Goal: Book appointment/travel/reservation

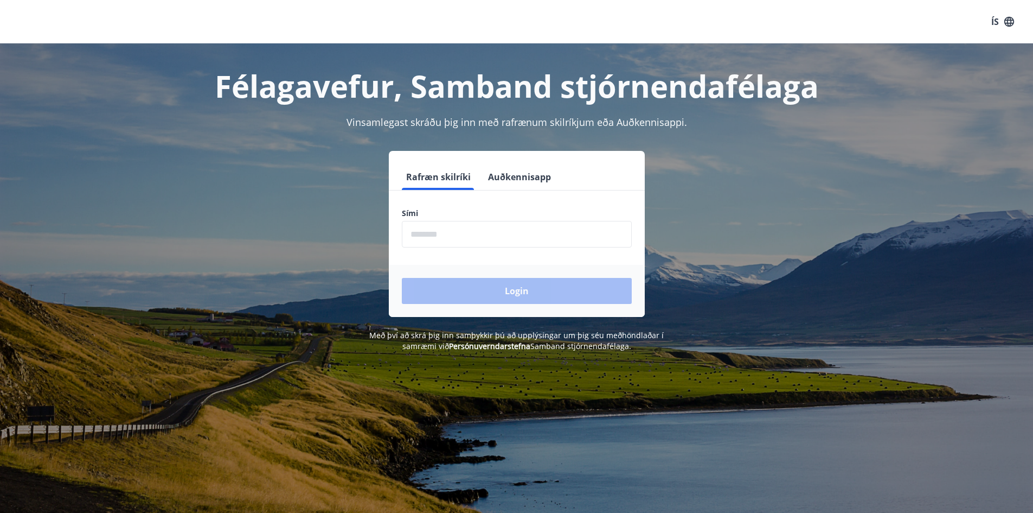
click at [503, 230] on input "phone" at bounding box center [517, 234] width 230 height 27
type input "********"
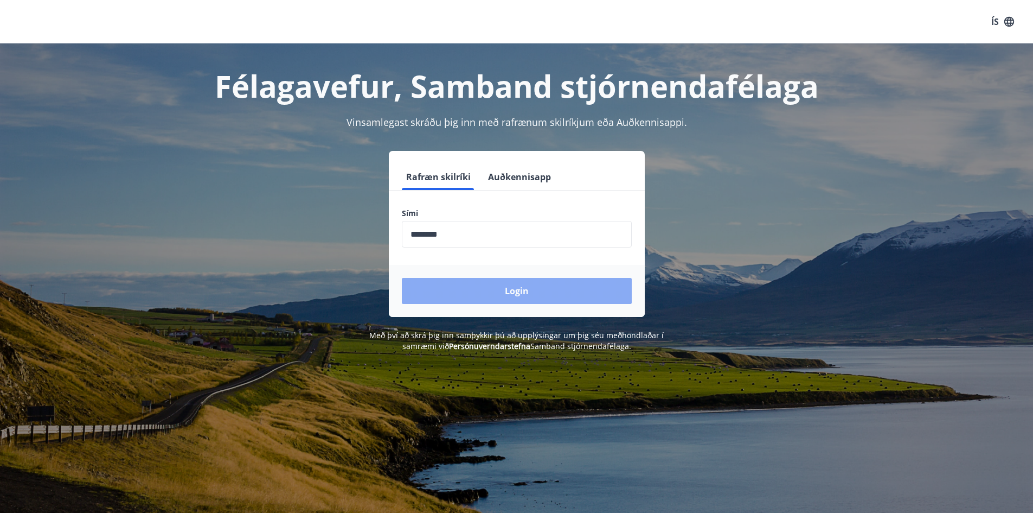
click at [459, 281] on button "Login" at bounding box center [517, 291] width 230 height 26
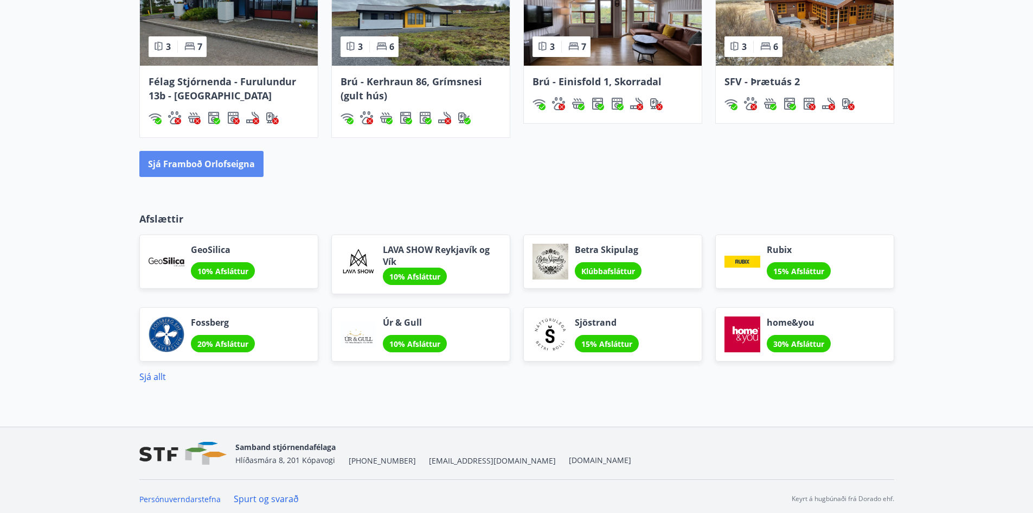
scroll to position [849, 0]
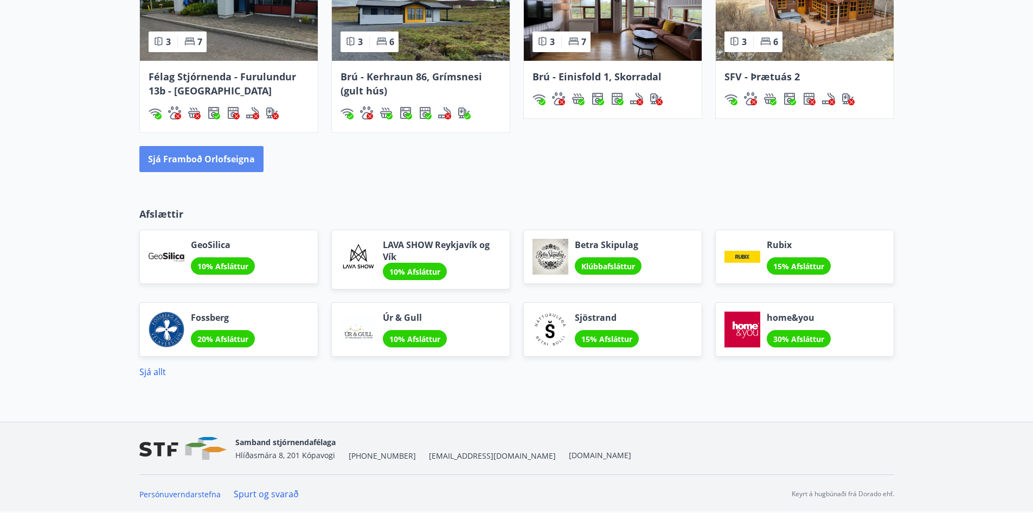
click at [217, 149] on button "Sjá framboð orlofseigna" at bounding box center [201, 159] width 124 height 26
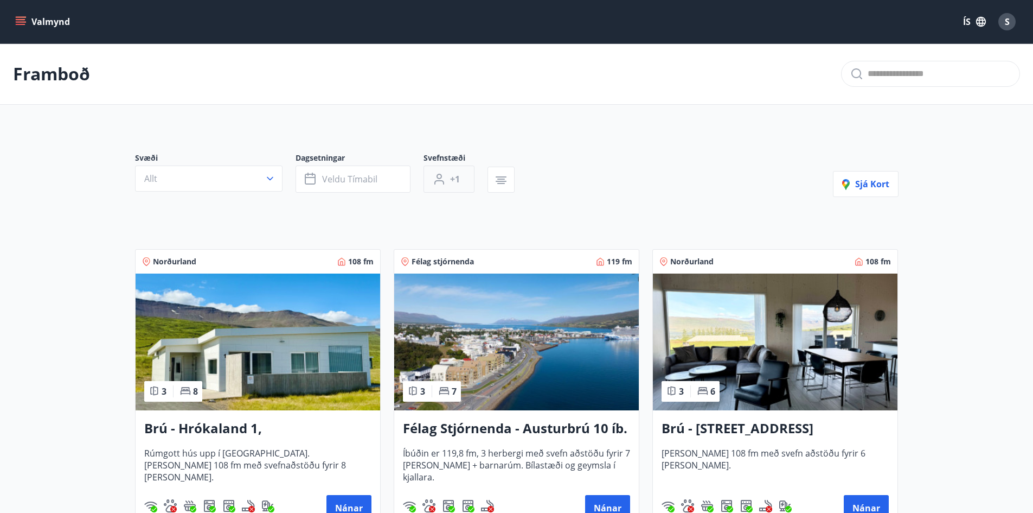
click at [449, 183] on button "+1" at bounding box center [449, 178] width 51 height 27
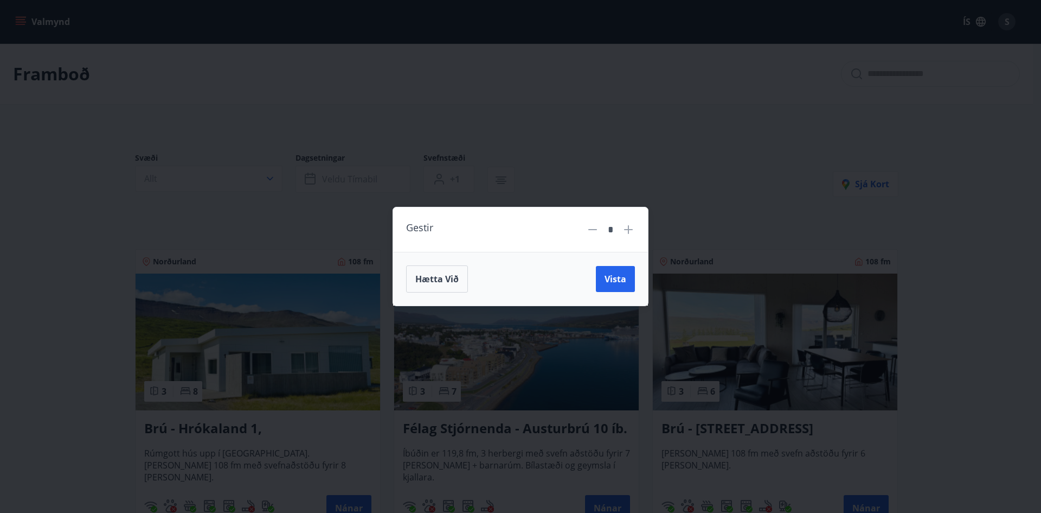
click at [605, 171] on div "Gestir * Hætta við Vista" at bounding box center [520, 256] width 1041 height 513
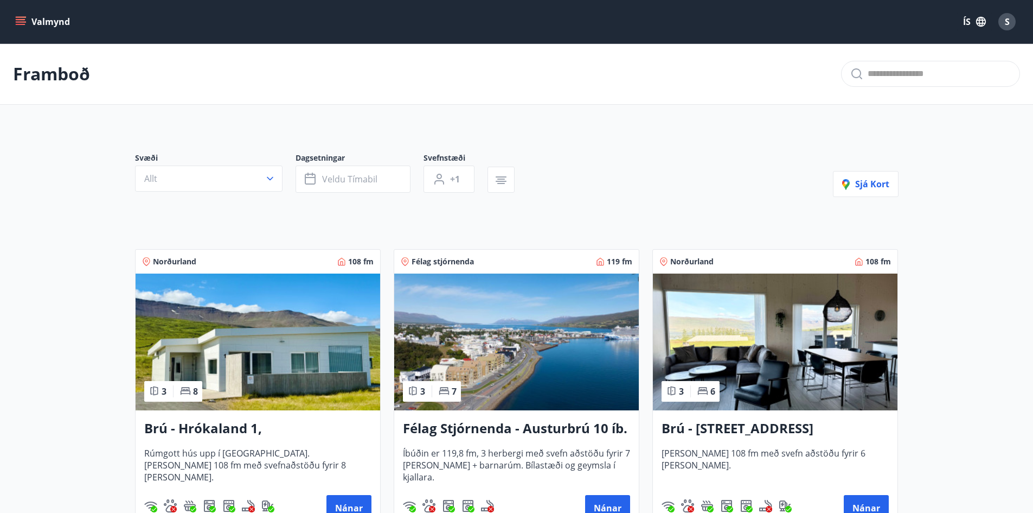
click at [510, 173] on button "button" at bounding box center [501, 180] width 27 height 26
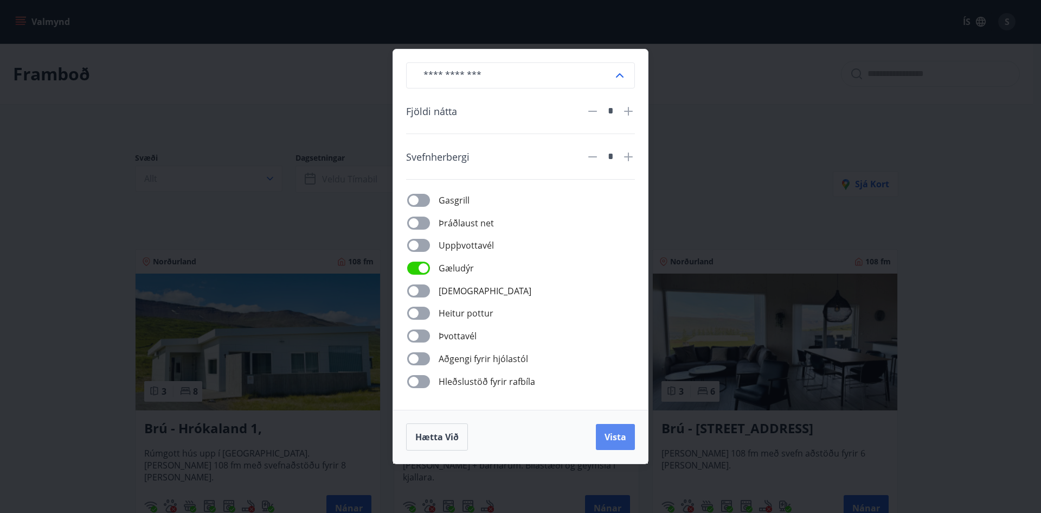
click at [619, 438] on span "Vista" at bounding box center [616, 437] width 22 height 12
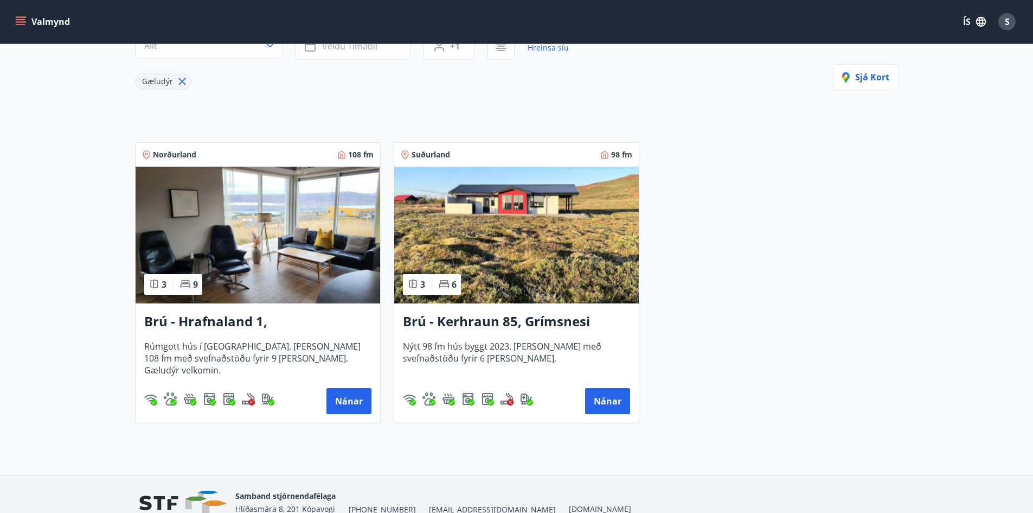
scroll to position [163, 0]
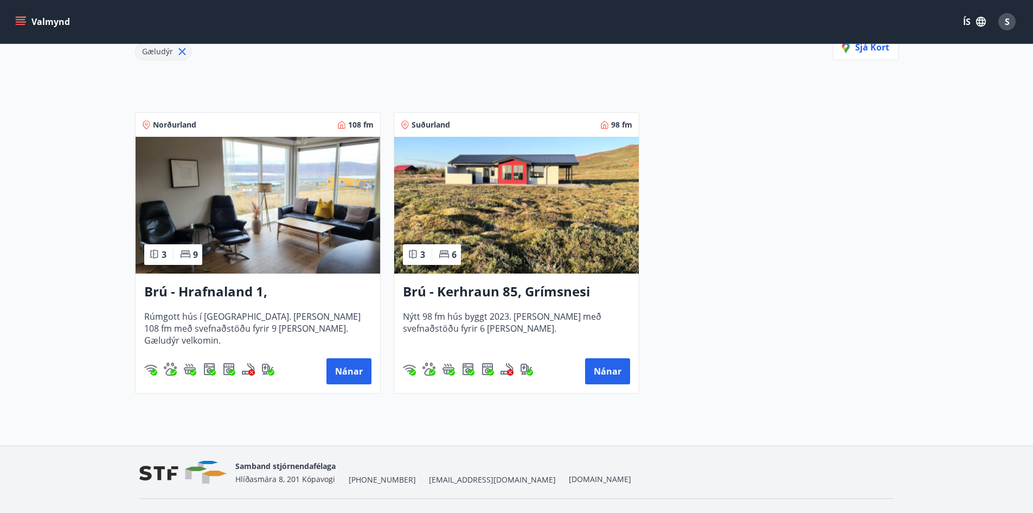
click at [223, 291] on h3 "Brú - Hrafnaland 1, Akureyri (gæludýr velkomin)" at bounding box center [257, 292] width 227 height 20
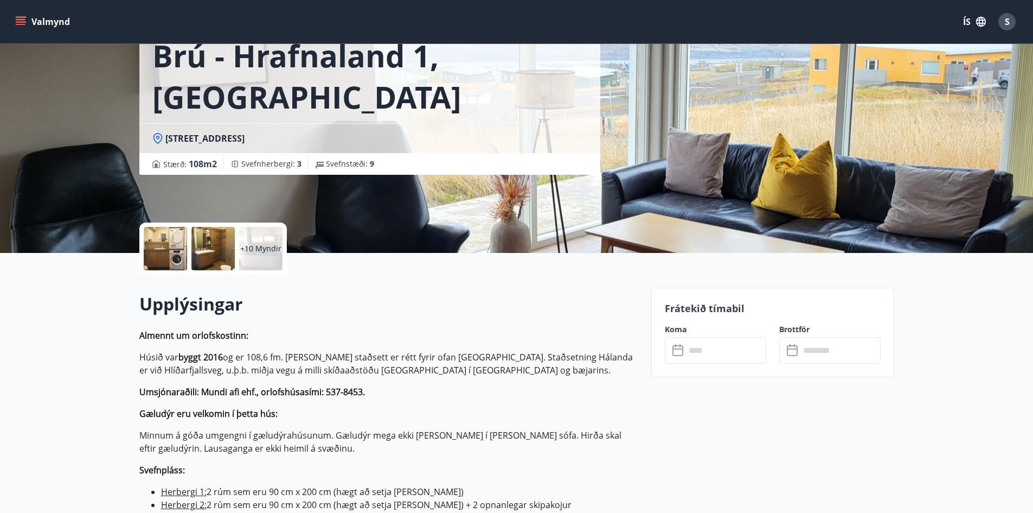
scroll to position [54, 0]
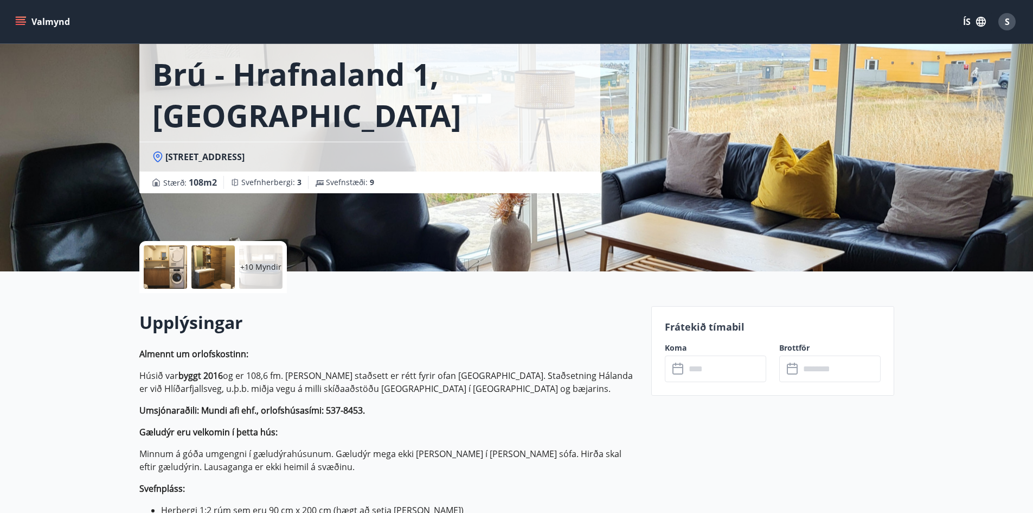
click at [708, 372] on input "text" at bounding box center [726, 368] width 81 height 27
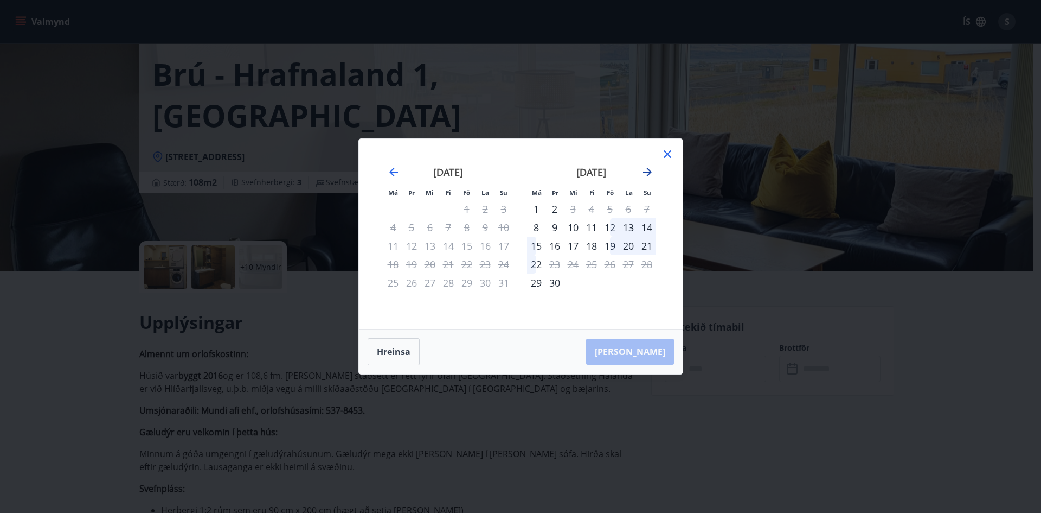
click at [647, 173] on icon "Move forward to switch to the next month." at bounding box center [647, 171] width 13 height 13
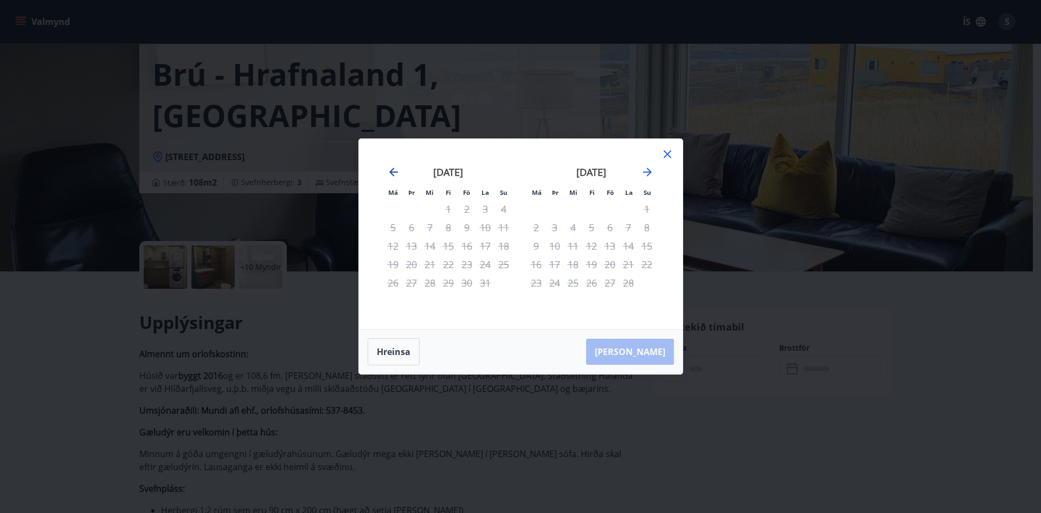
click at [399, 176] on icon "Move backward to switch to the previous month." at bounding box center [393, 171] width 13 height 13
click at [399, 175] on icon "Move backward to switch to the previous month." at bounding box center [393, 171] width 13 height 13
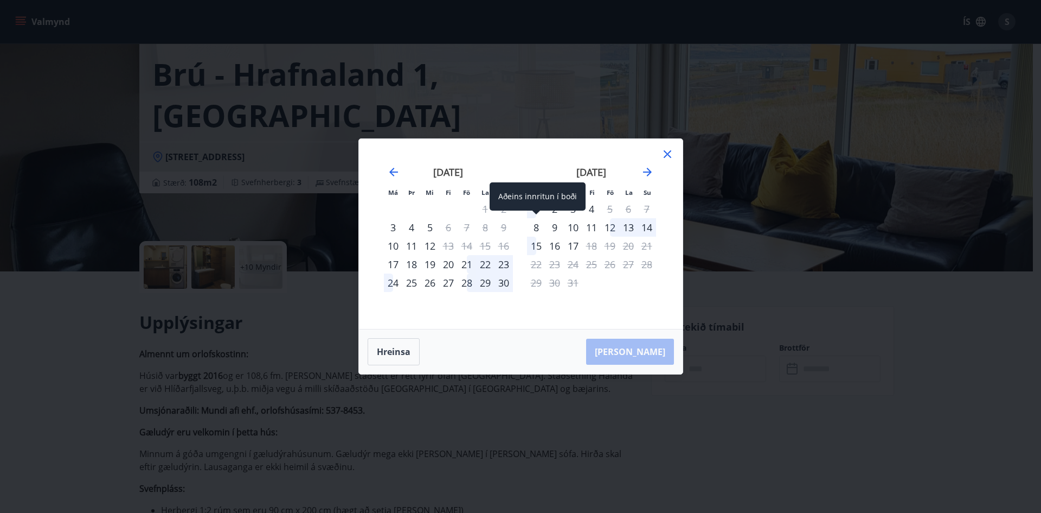
click at [536, 227] on div "8" at bounding box center [536, 227] width 18 height 18
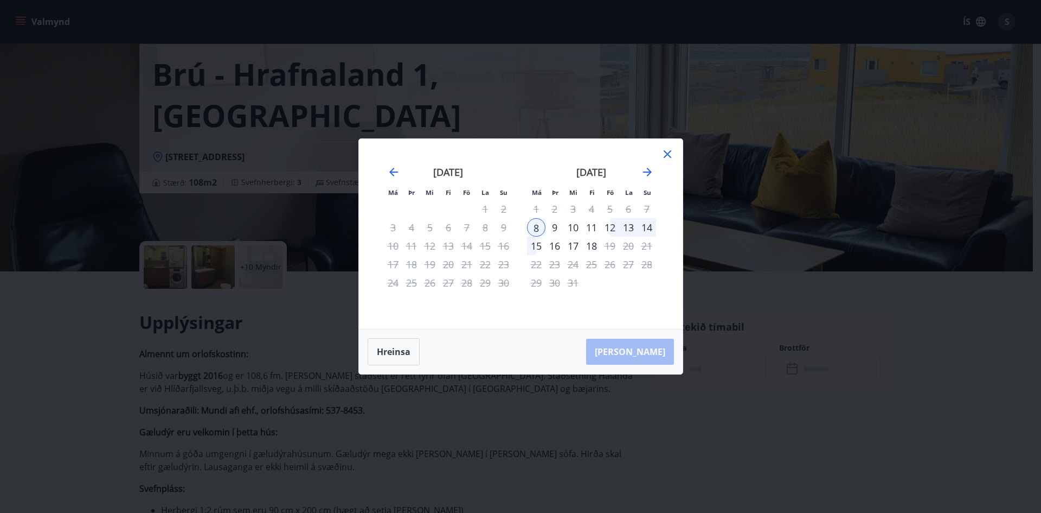
click at [578, 247] on div "17" at bounding box center [573, 245] width 18 height 18
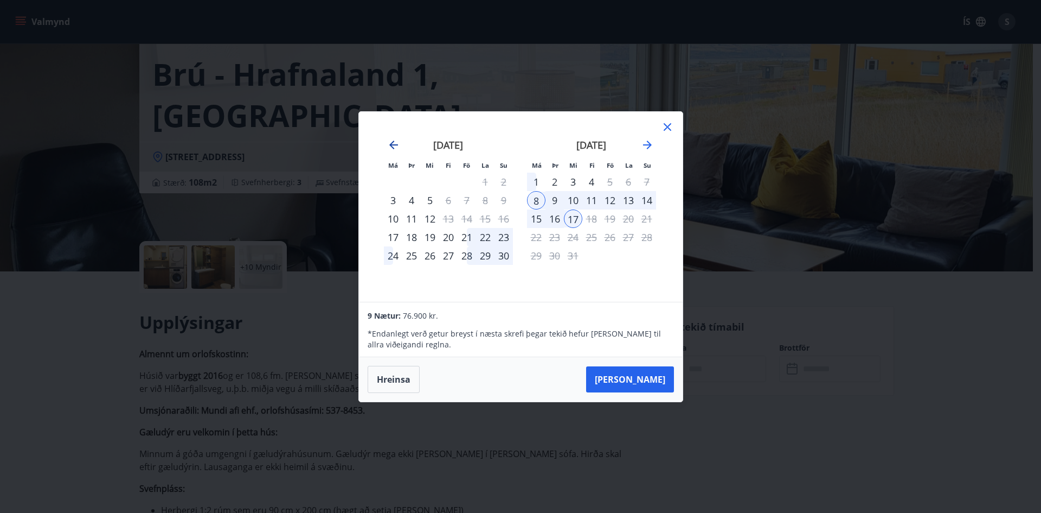
click at [396, 145] on icon "Move backward to switch to the previous month." at bounding box center [393, 144] width 9 height 9
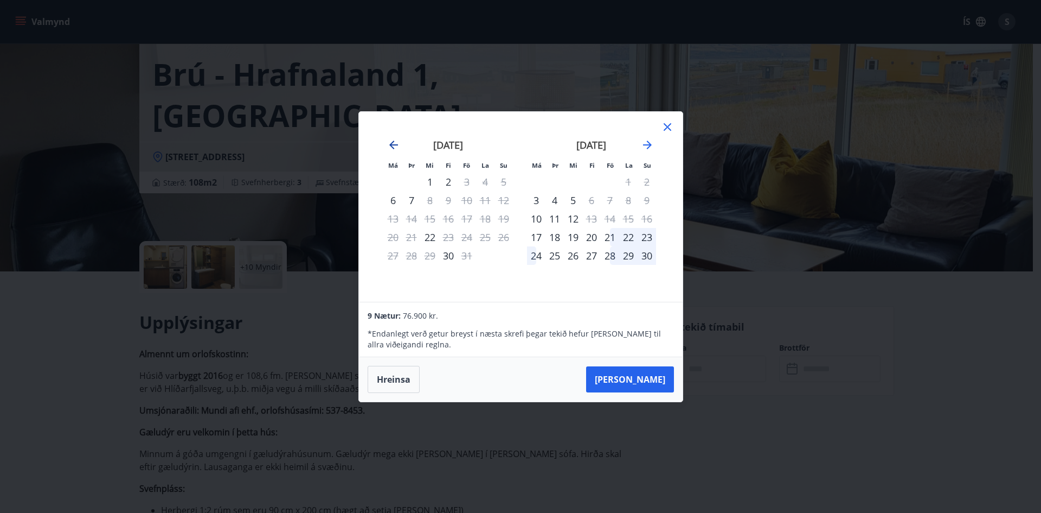
click at [396, 145] on icon "Move backward to switch to the previous month." at bounding box center [393, 144] width 9 height 9
click at [649, 144] on icon "Move forward to switch to the next month." at bounding box center [647, 144] width 9 height 9
click at [646, 144] on icon "Move forward to switch to the next month." at bounding box center [647, 144] width 9 height 9
click at [669, 122] on icon at bounding box center [667, 126] width 13 height 13
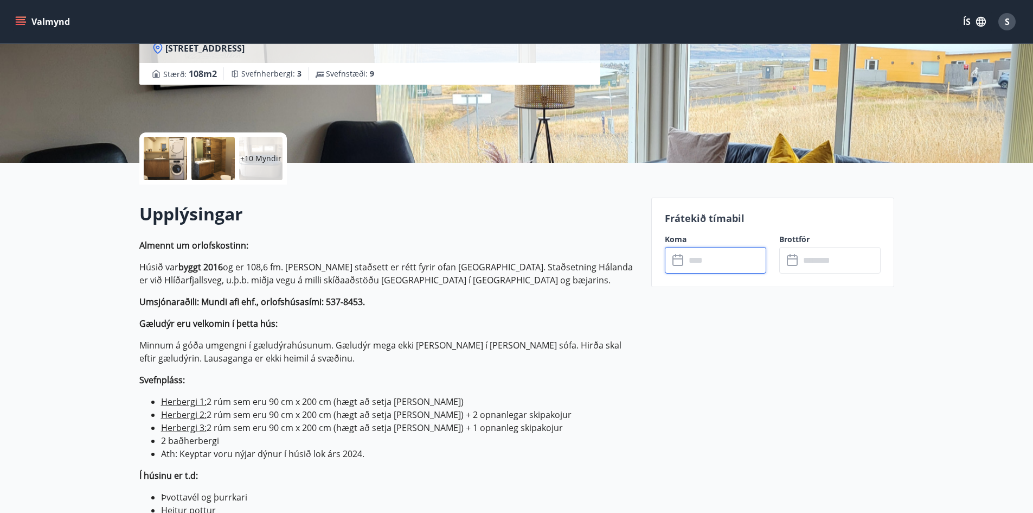
scroll to position [0, 0]
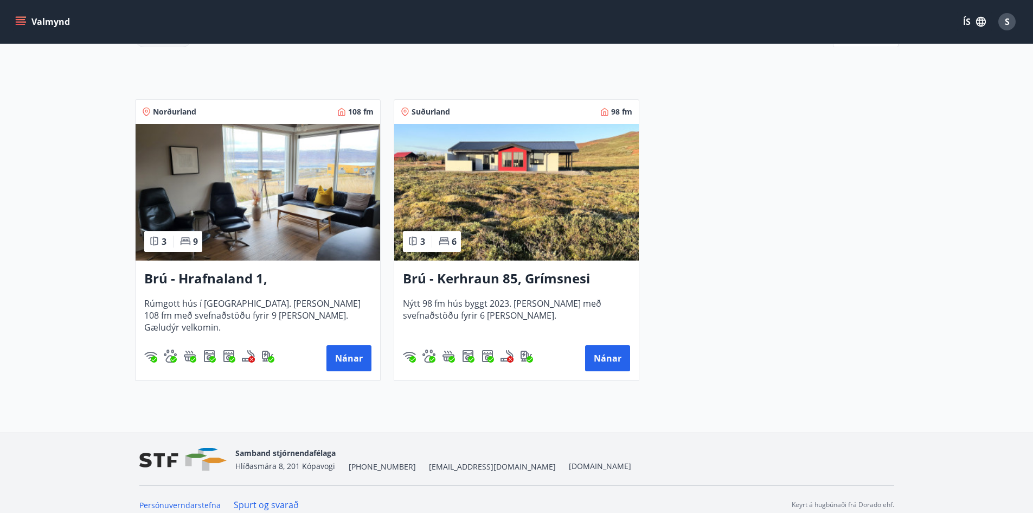
scroll to position [187, 0]
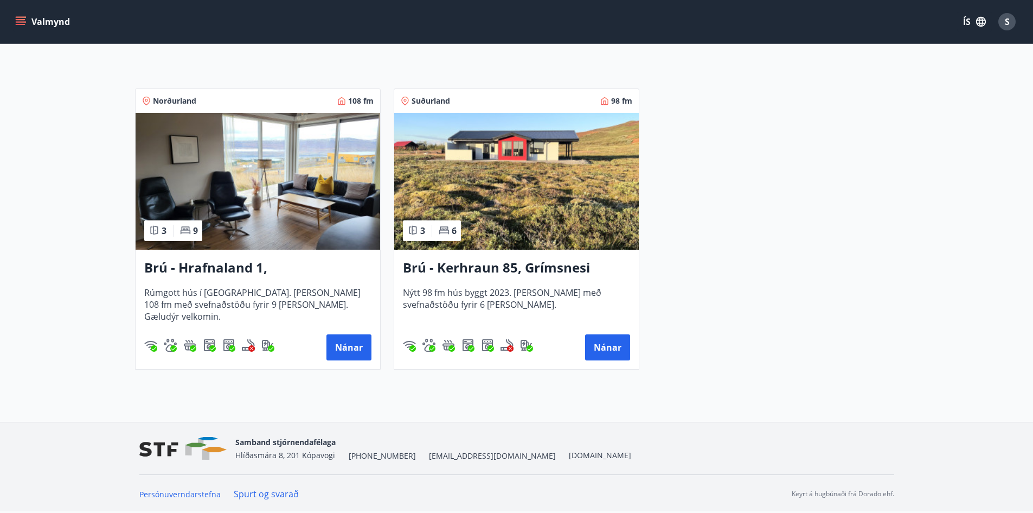
click at [48, 18] on button "Valmynd" at bounding box center [43, 22] width 61 height 20
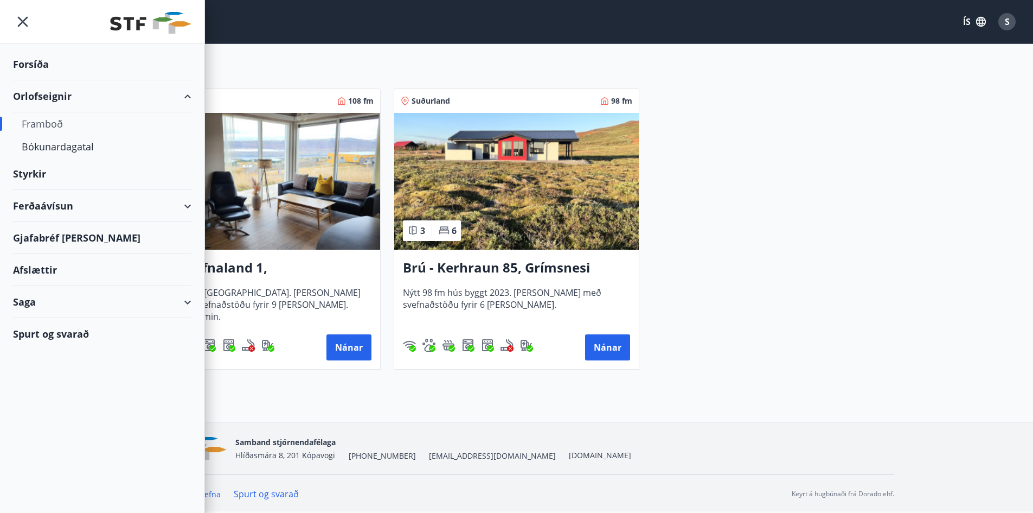
click at [53, 118] on div "Framboð" at bounding box center [102, 123] width 161 height 23
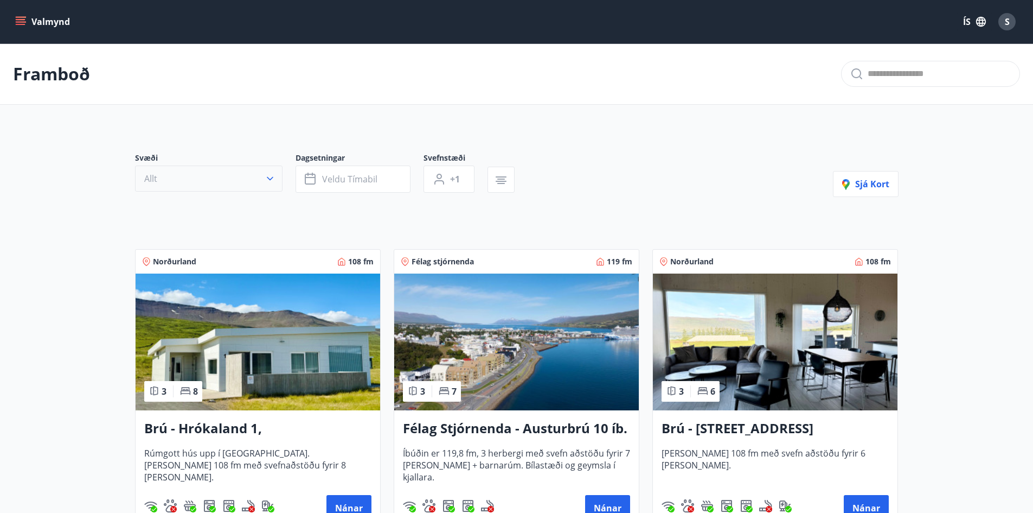
click at [214, 179] on button "Allt" at bounding box center [209, 178] width 148 height 26
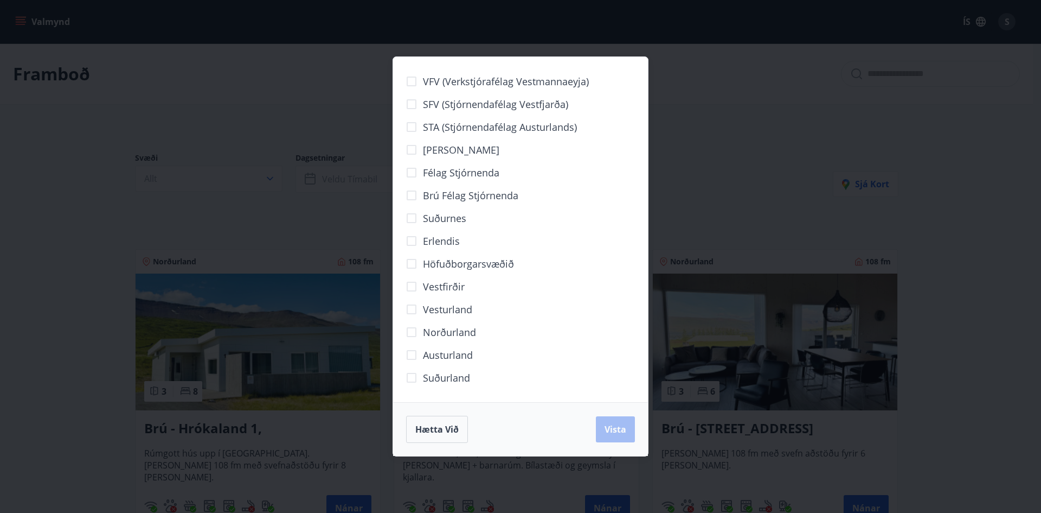
click at [734, 204] on div "VFV (Verkstjórafélag Vestmannaeyja) SFV (Stjórnendafélag Vestfjarða) STA (Stjór…" at bounding box center [520, 256] width 1041 height 513
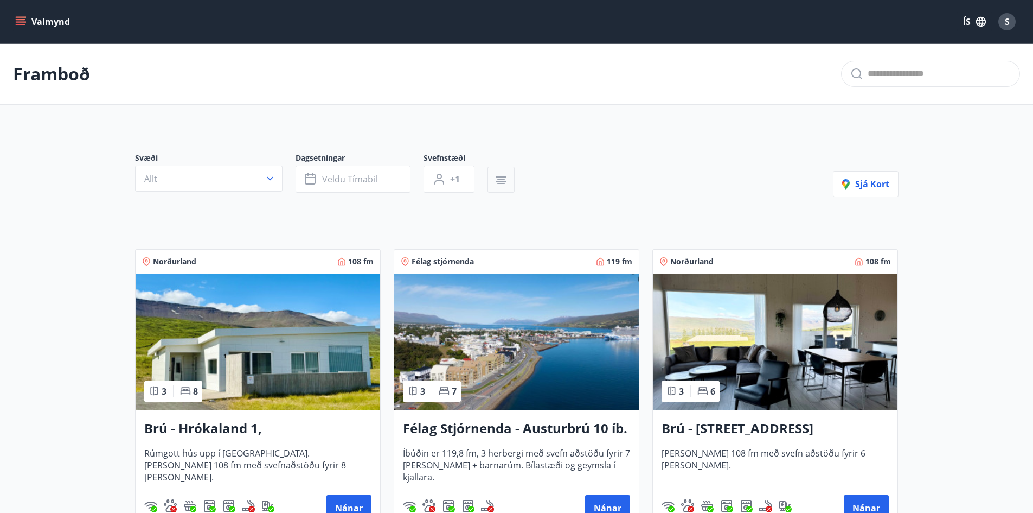
click at [495, 181] on icon "button" at bounding box center [501, 180] width 13 height 13
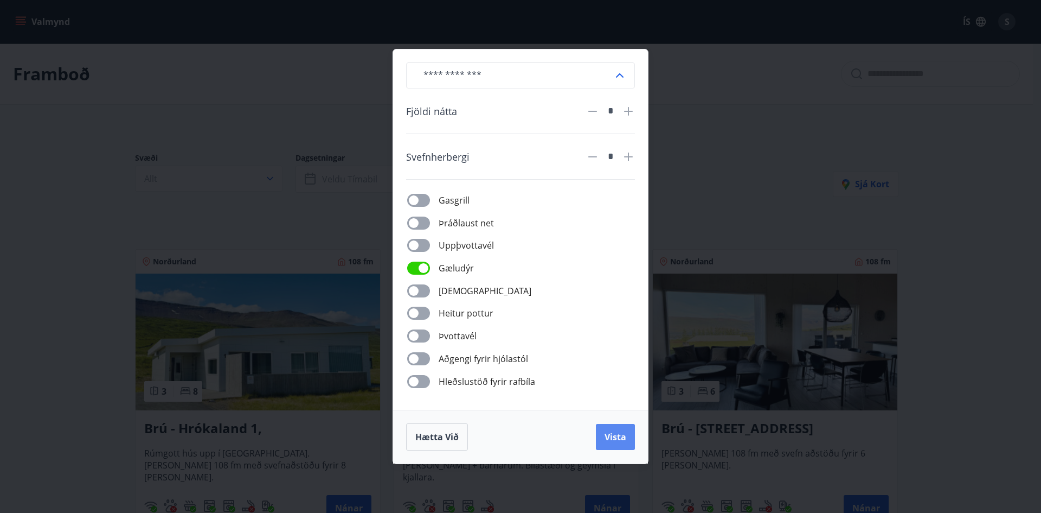
click at [609, 435] on span "Vista" at bounding box center [616, 437] width 22 height 12
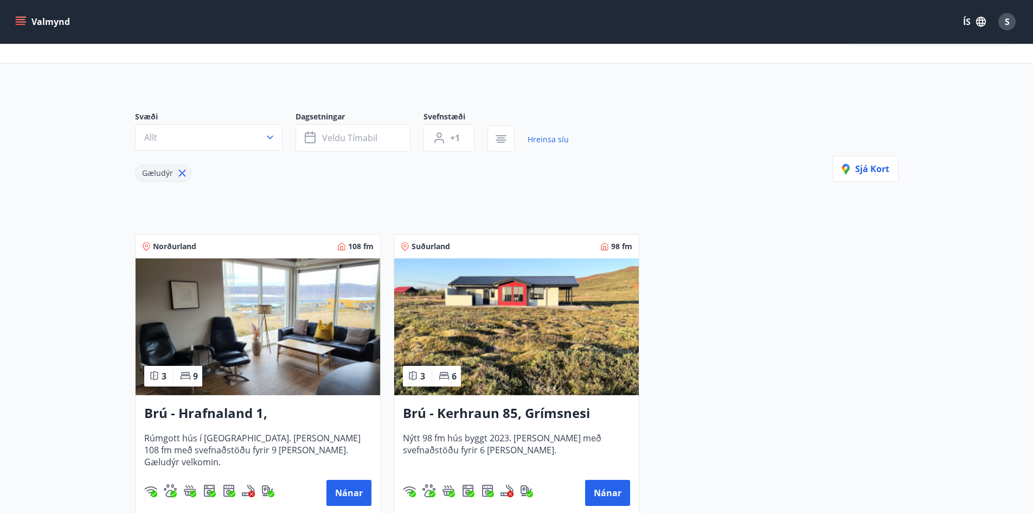
scroll to position [187, 0]
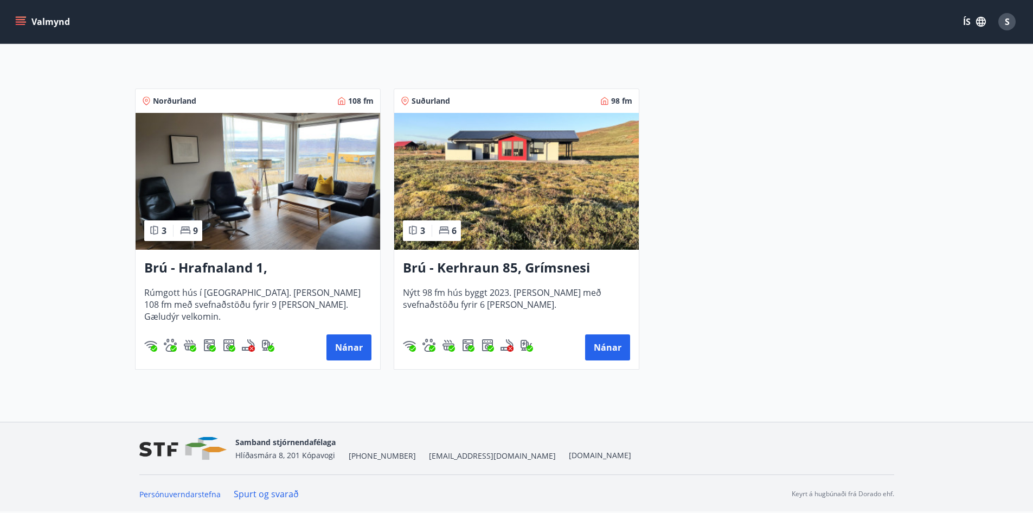
click at [508, 172] on img at bounding box center [516, 181] width 245 height 137
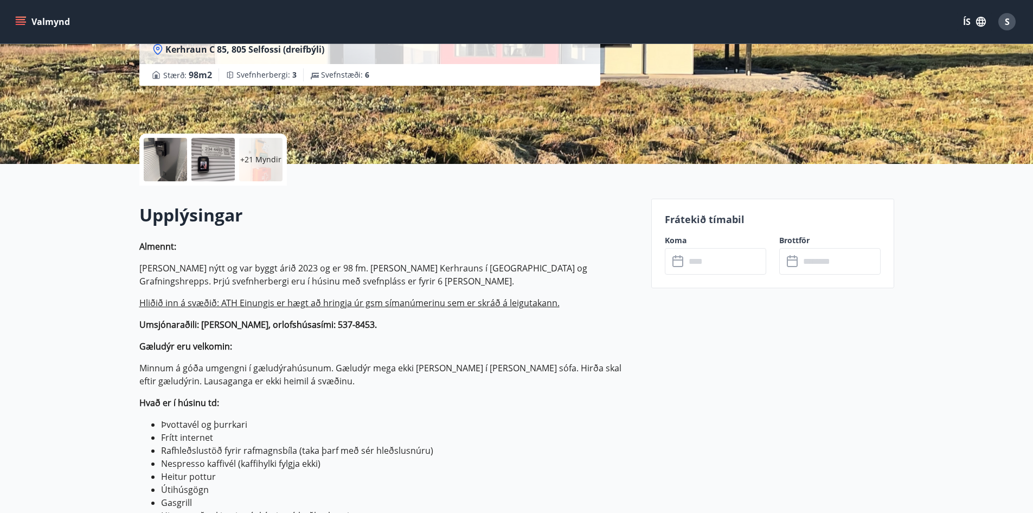
scroll to position [163, 0]
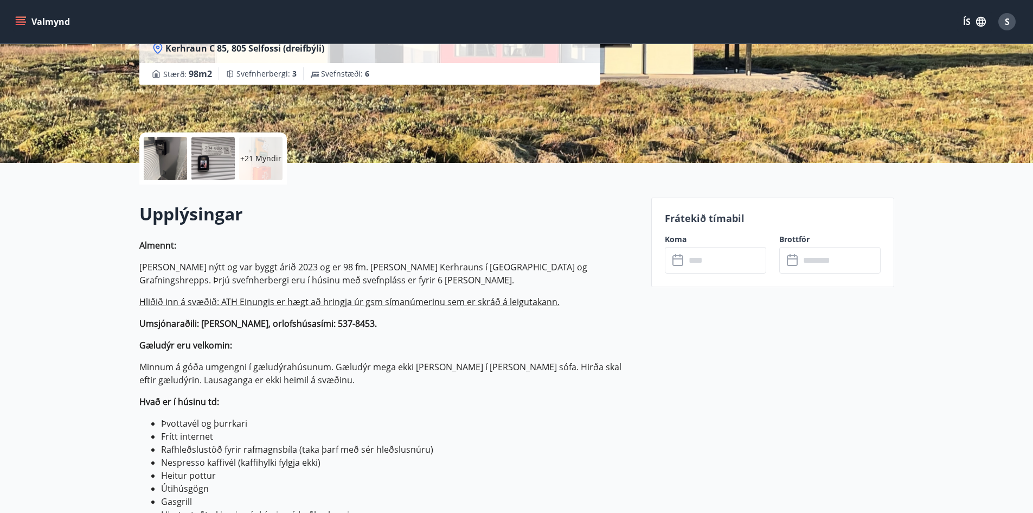
click at [712, 254] on input "text" at bounding box center [726, 260] width 81 height 27
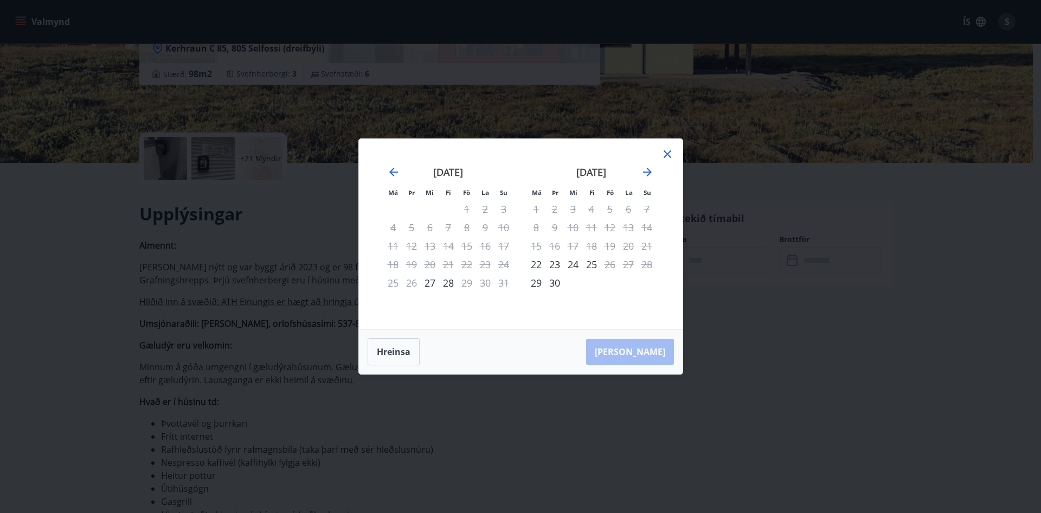
click at [668, 155] on icon at bounding box center [667, 154] width 13 height 13
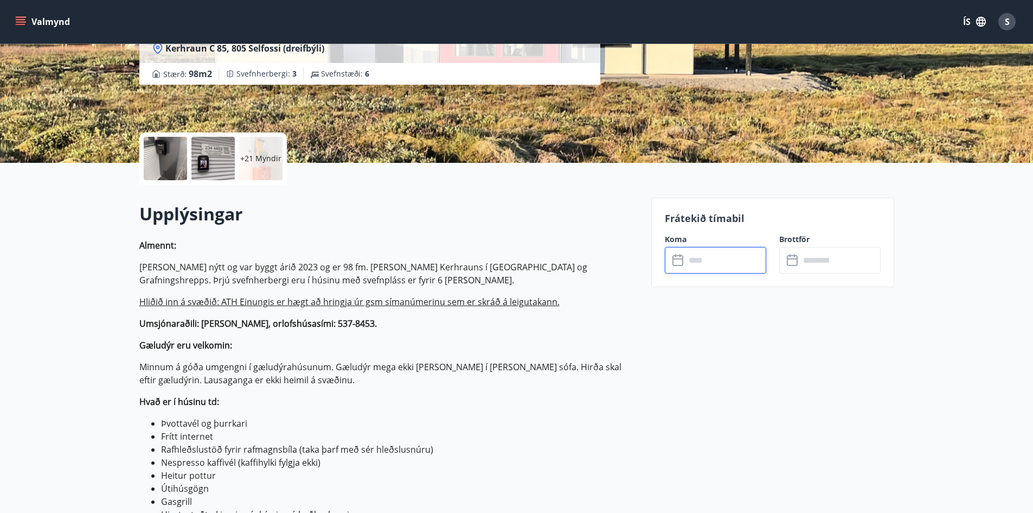
click at [702, 274] on div "Frátekið tímabil Koma ​ ​ Brottför ​ ​" at bounding box center [772, 241] width 243 height 89
click at [709, 264] on input "text" at bounding box center [726, 260] width 81 height 27
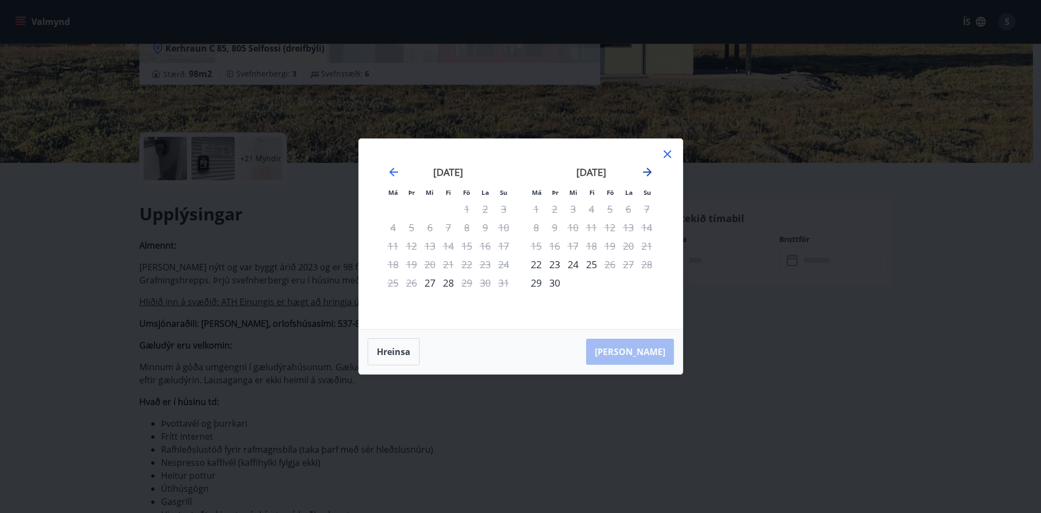
click at [650, 171] on icon "Move forward to switch to the next month." at bounding box center [647, 172] width 9 height 9
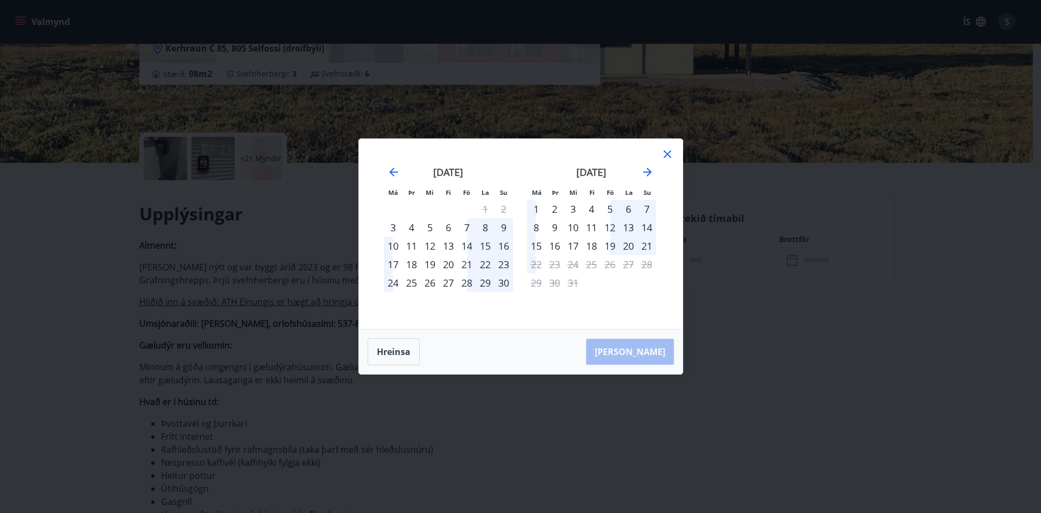
click at [664, 154] on icon at bounding box center [667, 154] width 13 height 13
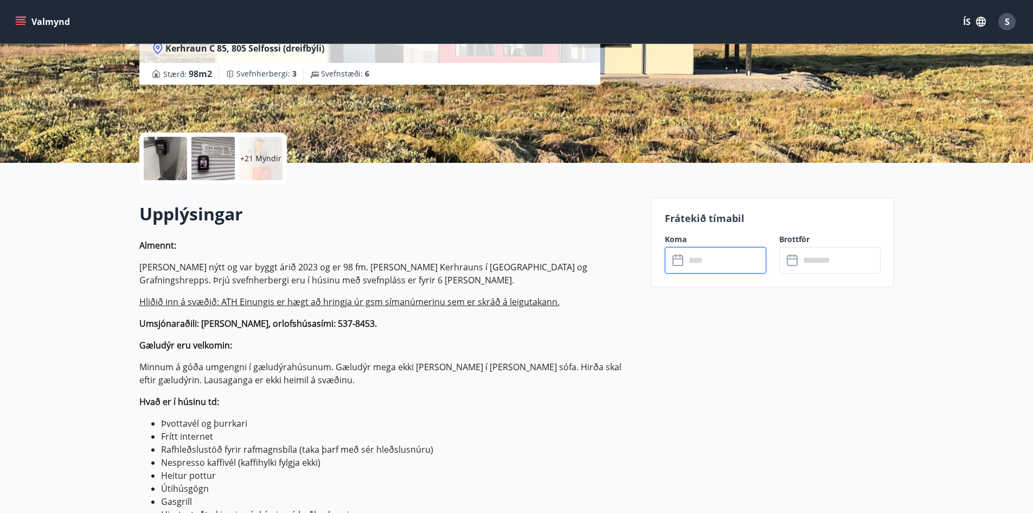
click at [720, 268] on input "text" at bounding box center [726, 260] width 81 height 27
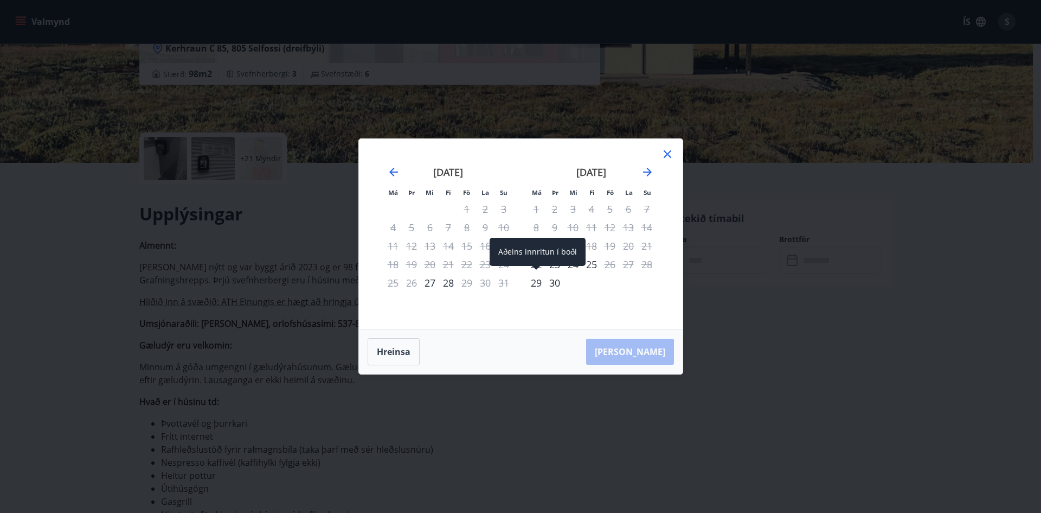
click at [554, 266] on div "Aðeins innritun í boði" at bounding box center [538, 256] width 96 height 36
click at [393, 172] on icon "Move backward to switch to the previous month." at bounding box center [393, 172] width 9 height 9
click at [650, 174] on icon "Move forward to switch to the next month." at bounding box center [647, 171] width 13 height 13
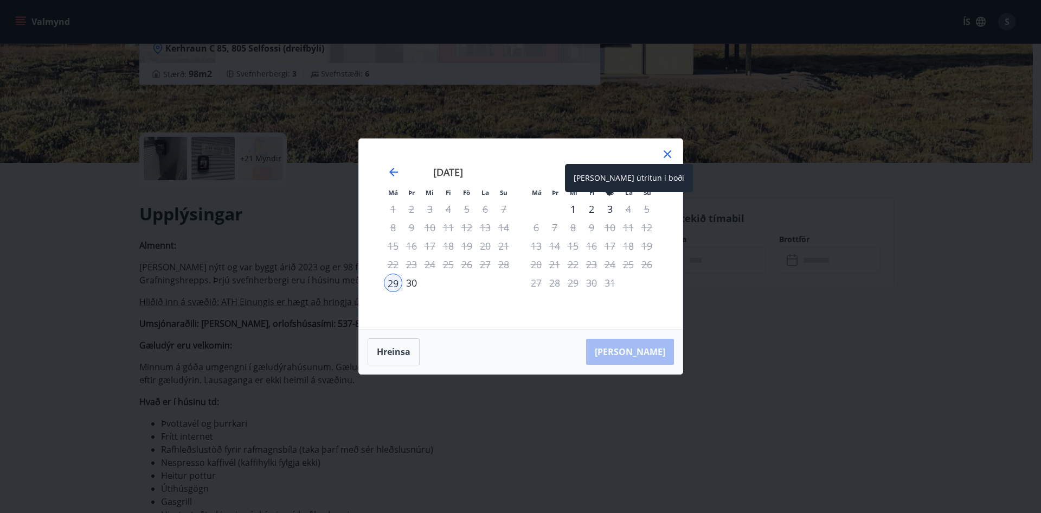
click at [610, 212] on div "3" at bounding box center [610, 209] width 18 height 18
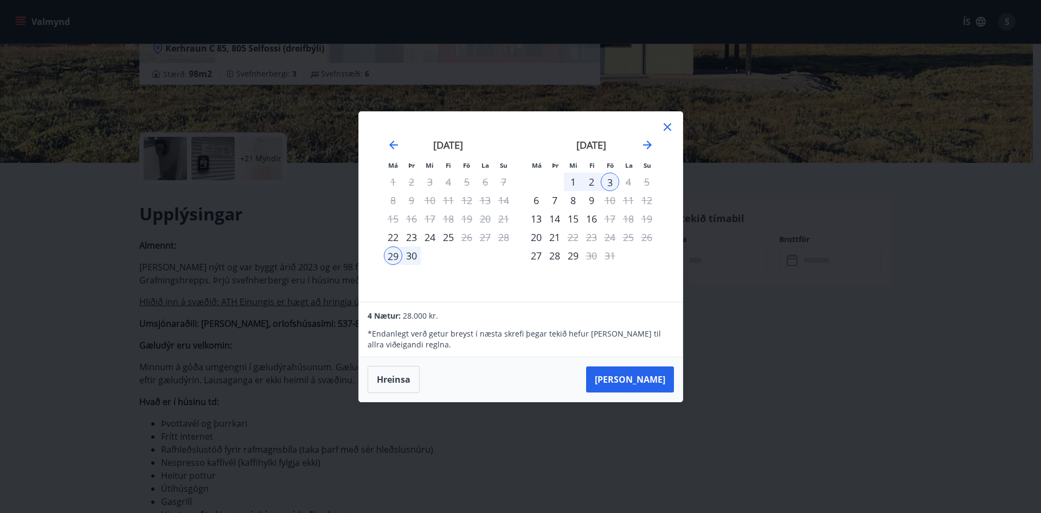
click at [411, 257] on div "30" at bounding box center [411, 255] width 18 height 18
click at [586, 181] on div "2" at bounding box center [591, 181] width 18 height 18
click at [574, 180] on div "1" at bounding box center [573, 181] width 18 height 18
click at [670, 124] on icon at bounding box center [668, 127] width 8 height 8
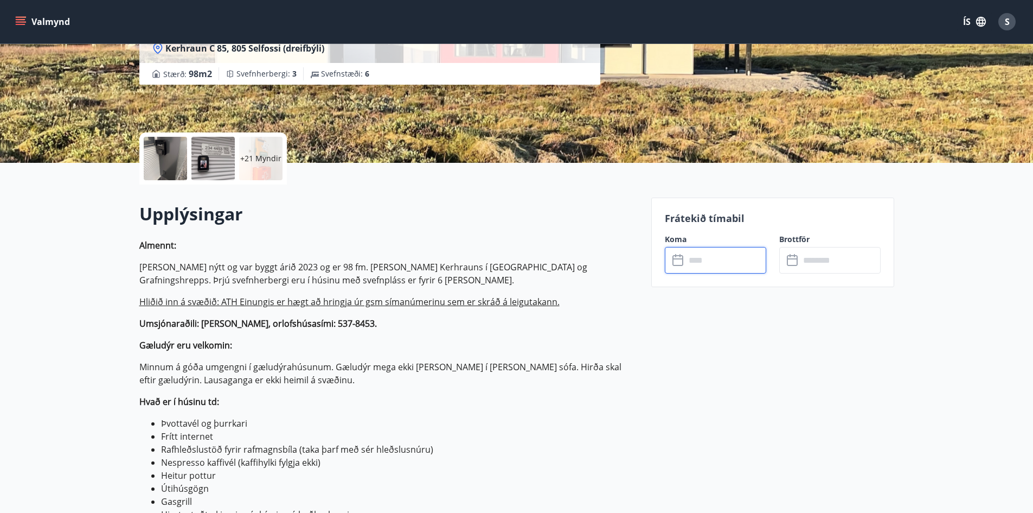
click at [705, 265] on input "text" at bounding box center [726, 260] width 81 height 27
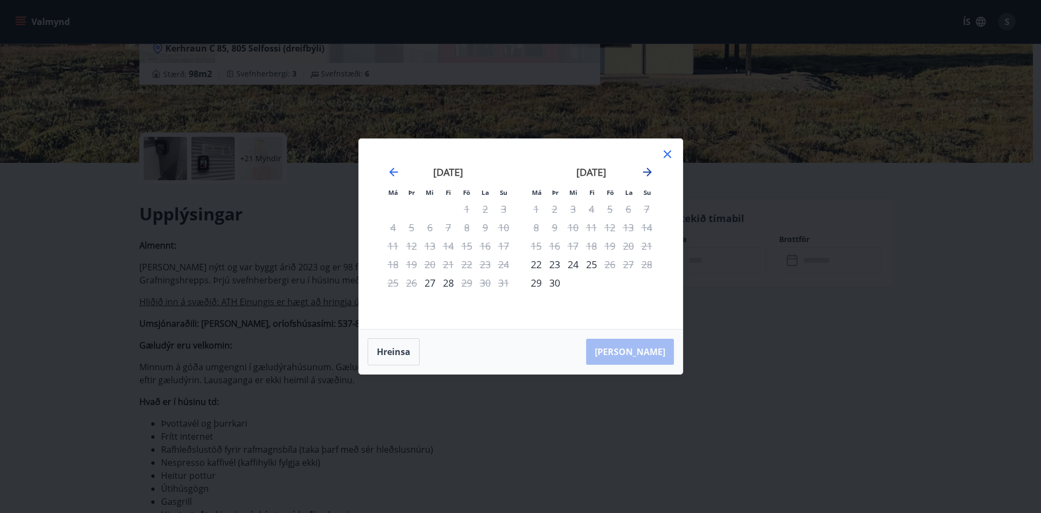
click at [652, 174] on icon "Move forward to switch to the next month." at bounding box center [647, 171] width 13 height 13
click at [612, 229] on div "7" at bounding box center [610, 227] width 18 height 18
click at [535, 245] on div "10" at bounding box center [536, 245] width 18 height 18
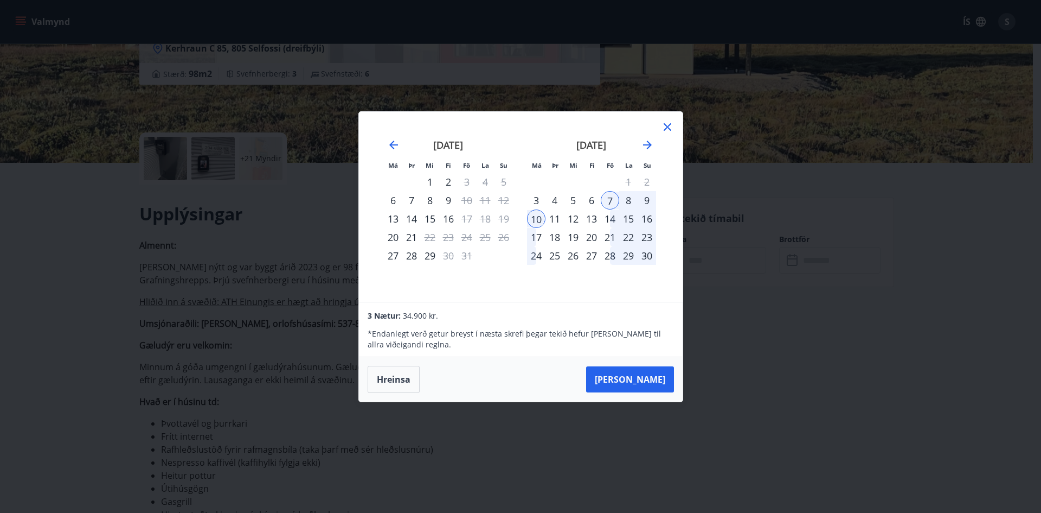
click at [630, 199] on div "8" at bounding box center [628, 200] width 18 height 18
click at [613, 201] on div "7" at bounding box center [610, 200] width 18 height 18
click at [630, 201] on div "8" at bounding box center [628, 200] width 18 height 18
click at [572, 219] on div "12" at bounding box center [573, 218] width 18 height 18
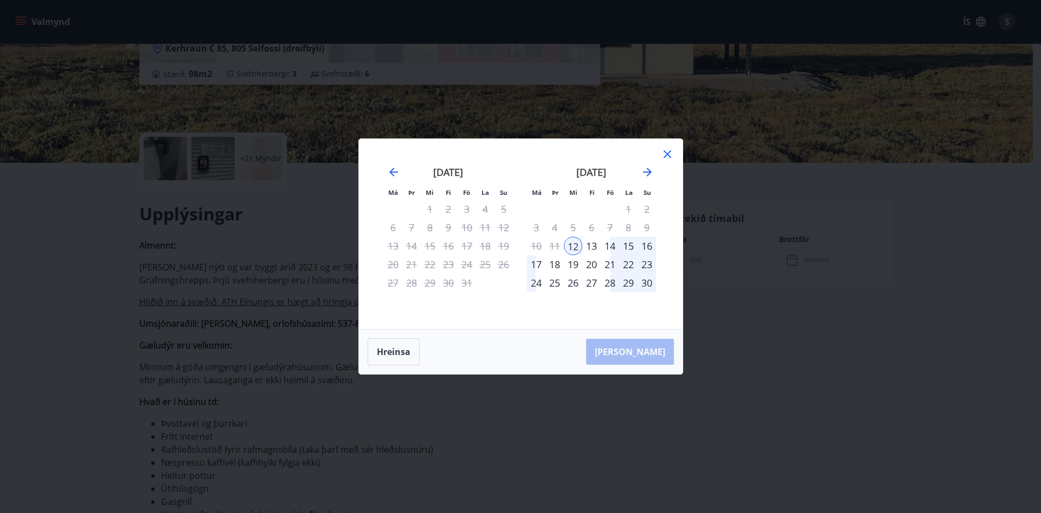
click at [593, 249] on div "13" at bounding box center [591, 245] width 18 height 18
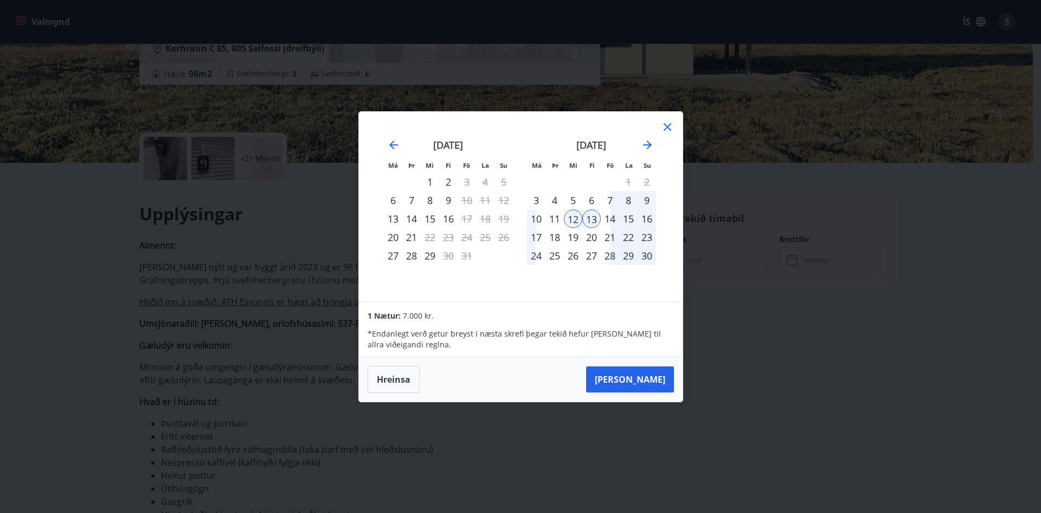
click at [631, 201] on div "8" at bounding box center [628, 200] width 18 height 18
click at [645, 199] on div "9" at bounding box center [647, 200] width 18 height 18
click at [649, 145] on icon "Move forward to switch to the next month." at bounding box center [647, 144] width 13 height 13
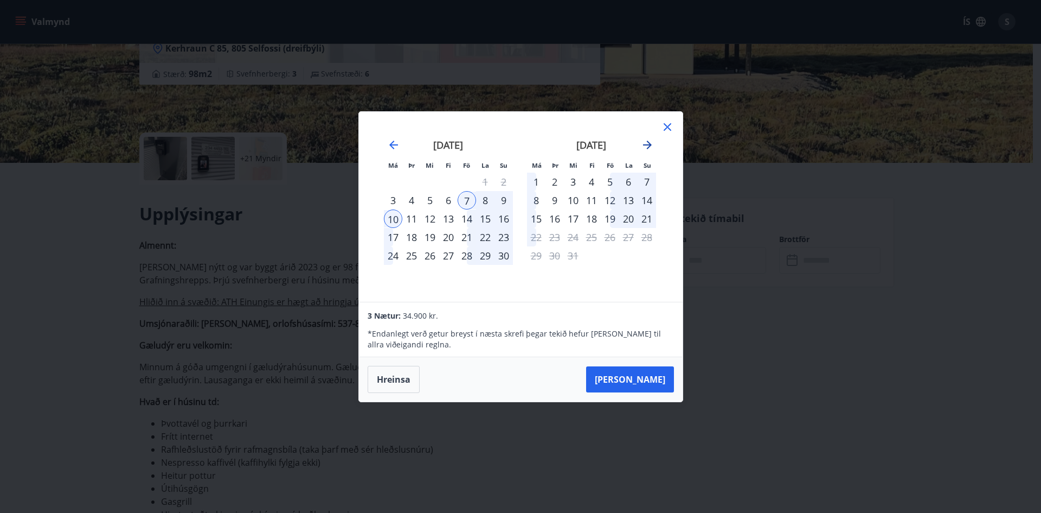
click at [645, 142] on icon "Move forward to switch to the next month." at bounding box center [647, 144] width 13 height 13
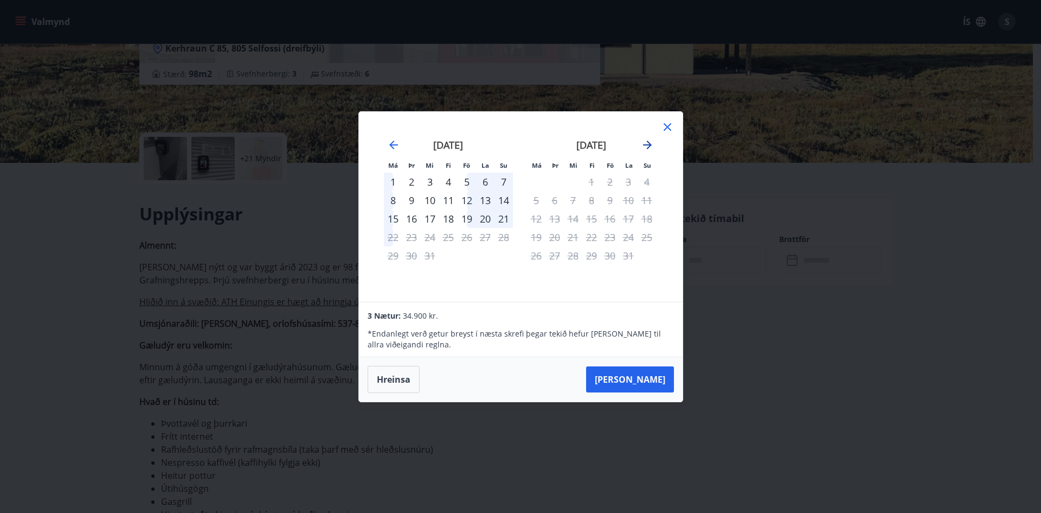
click at [645, 142] on icon "Move forward to switch to the next month." at bounding box center [647, 144] width 13 height 13
click at [668, 126] on icon at bounding box center [668, 127] width 2 height 2
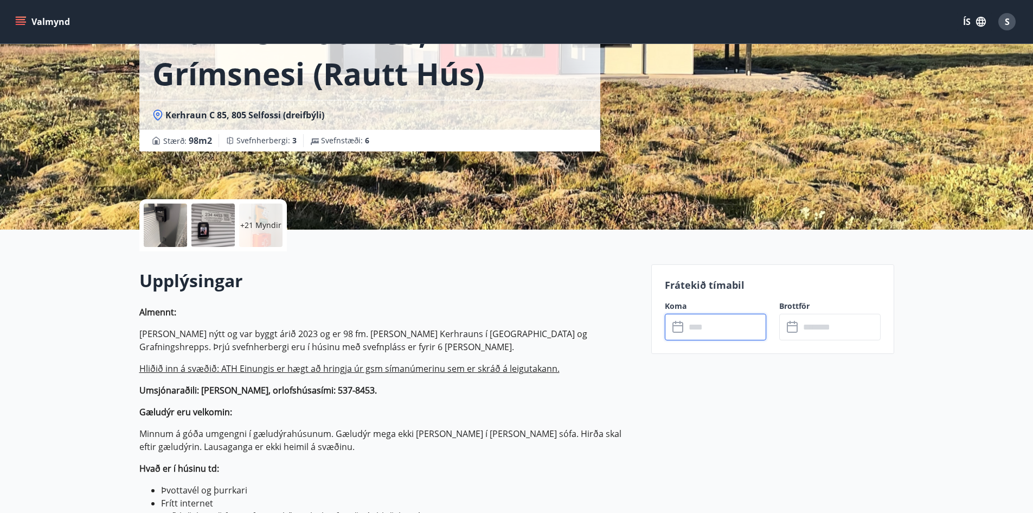
scroll to position [0, 0]
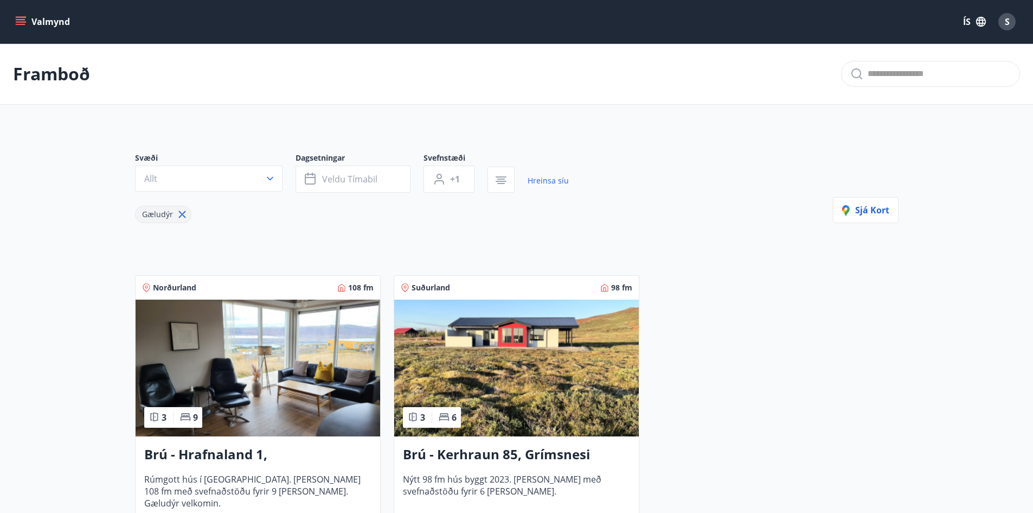
click at [184, 217] on icon at bounding box center [181, 214] width 7 height 7
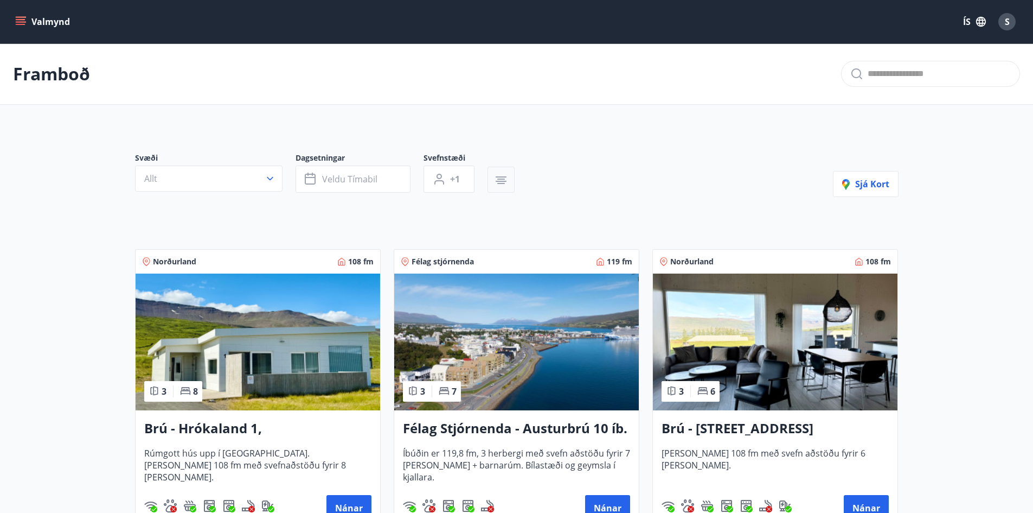
click at [504, 177] on icon "button" at bounding box center [501, 176] width 11 height 1
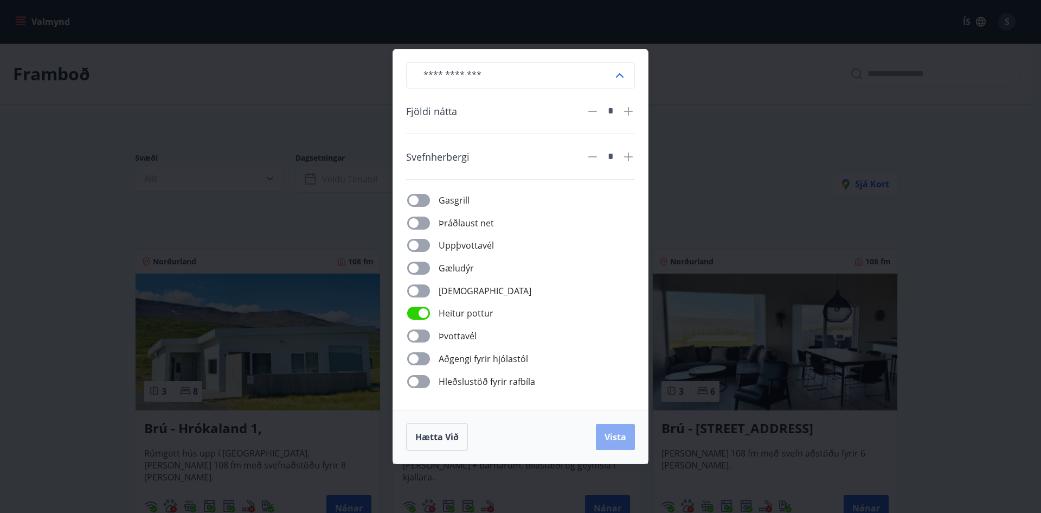
click at [614, 436] on span "Vista" at bounding box center [616, 437] width 22 height 12
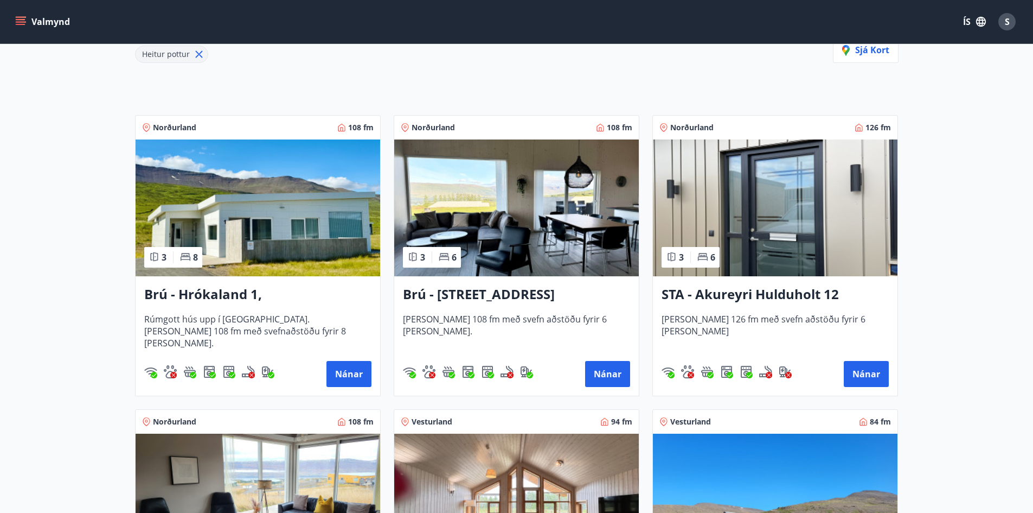
scroll to position [163, 0]
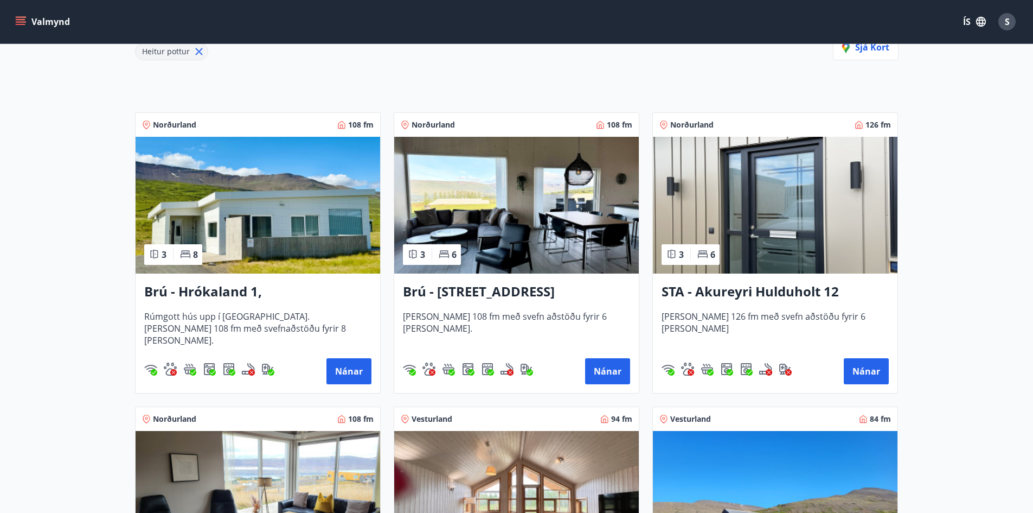
click at [259, 318] on span "Rúmgott hús upp í Hálöndunum. Húsið er 108 fm með svefnaðstöðu fyrir 8 manns." at bounding box center [257, 328] width 227 height 36
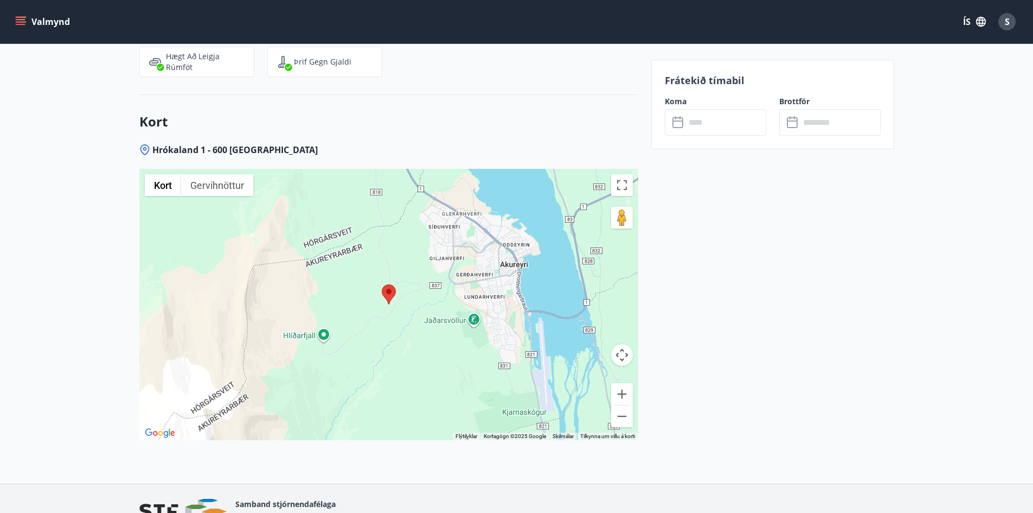
scroll to position [1937, 0]
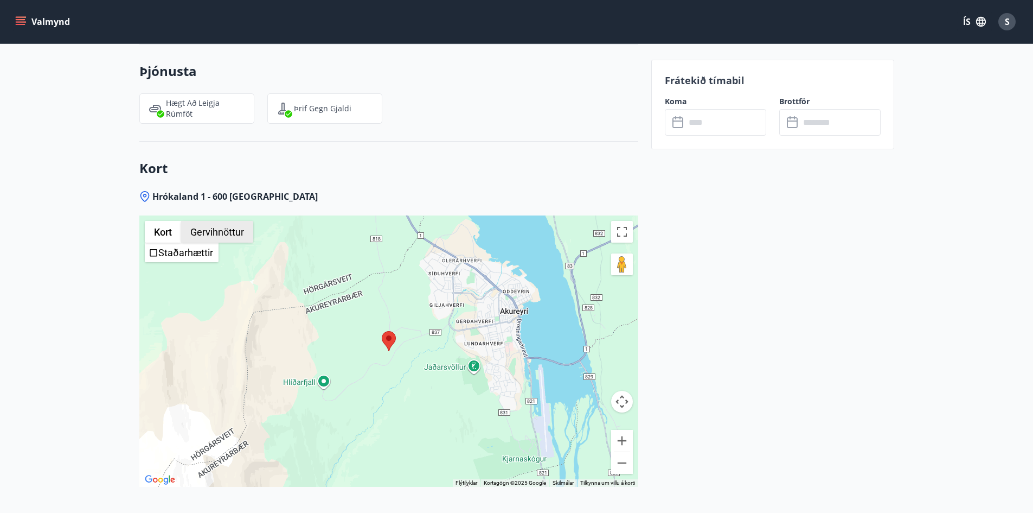
click at [216, 233] on button "Gervihnöttur" at bounding box center [217, 232] width 72 height 22
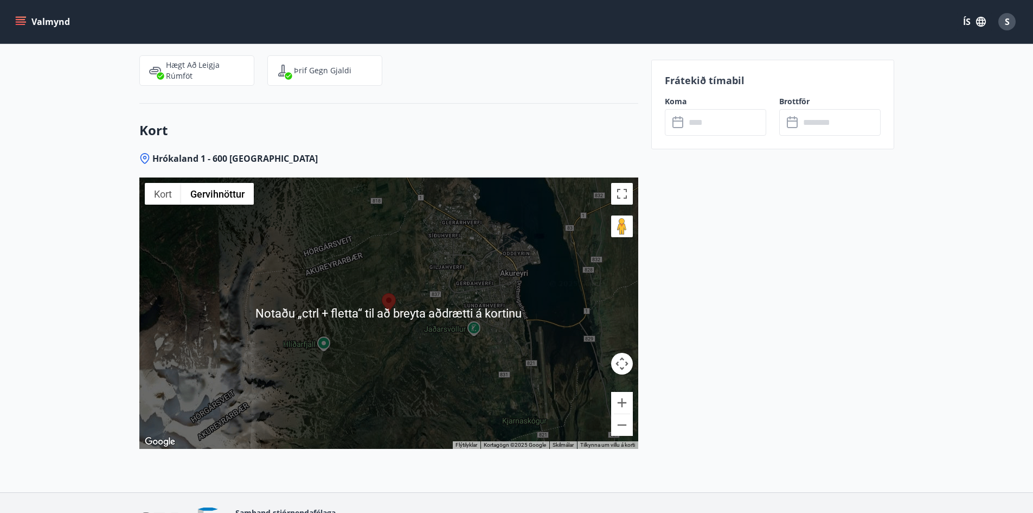
scroll to position [2045, 0]
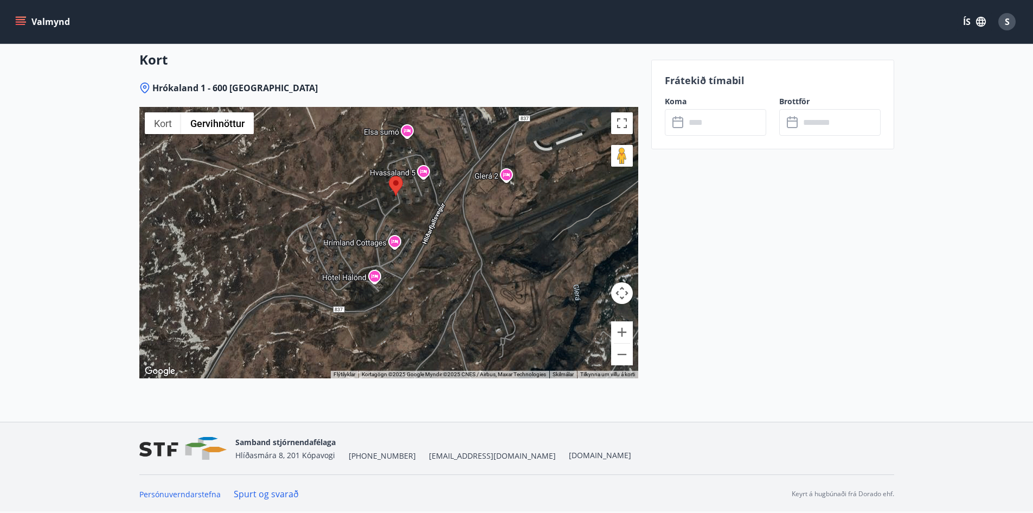
drag, startPoint x: 479, startPoint y: 229, endPoint x: 208, endPoint y: 267, distance: 273.7
click at [208, 267] on div at bounding box center [388, 242] width 499 height 271
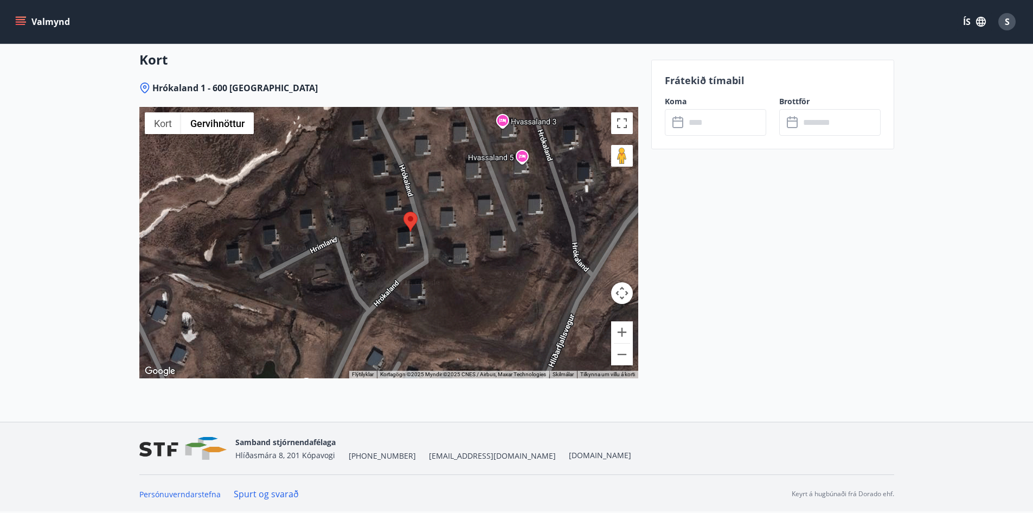
drag, startPoint x: 386, startPoint y: 176, endPoint x: 441, endPoint y: 333, distance: 166.7
click at [441, 333] on div at bounding box center [388, 242] width 499 height 271
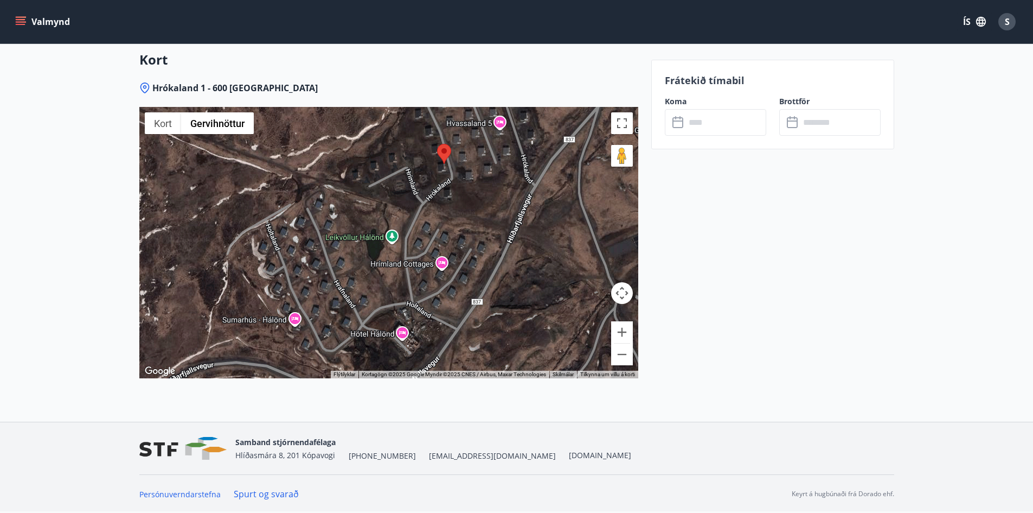
drag, startPoint x: 417, startPoint y: 338, endPoint x: 435, endPoint y: 219, distance: 120.7
click at [435, 219] on div at bounding box center [388, 242] width 499 height 271
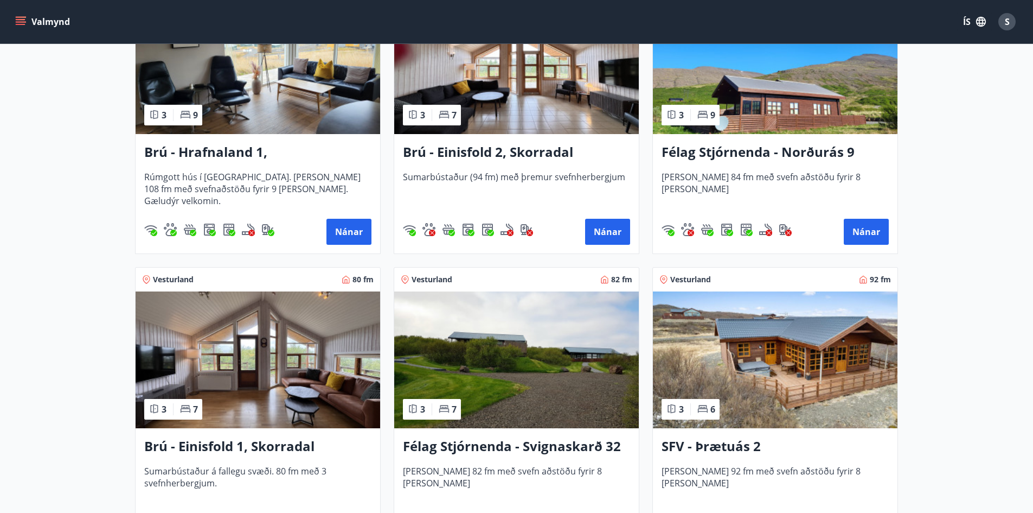
scroll to position [597, 0]
